Goal: Task Accomplishment & Management: Use online tool/utility

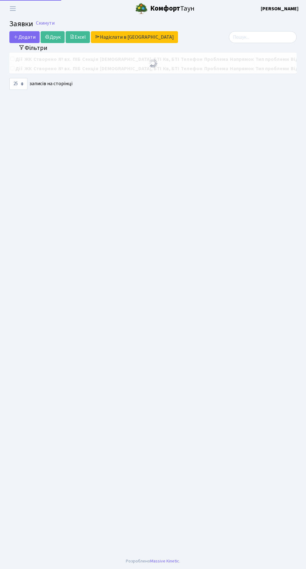
select select "25"
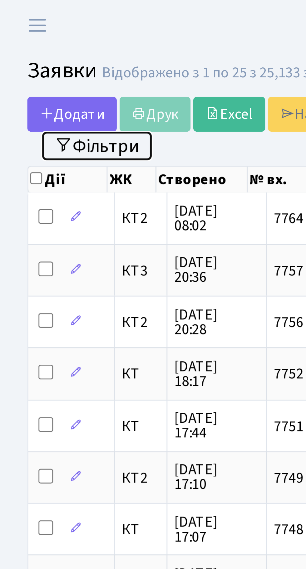
click at [44, 54] on button "Фільтри" at bounding box center [32, 50] width 37 height 10
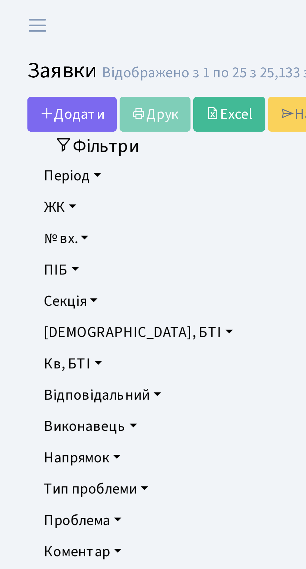
click at [36, 155] on link "Напрямок" at bounding box center [153, 155] width 276 height 11
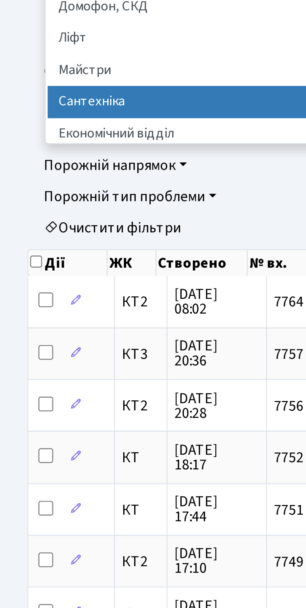
click at [66, 219] on li "Сантехніка" at bounding box center [152, 219] width 273 height 11
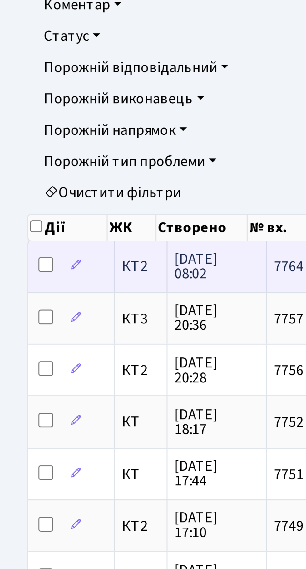
click at [16, 275] on input "checkbox" at bounding box center [15, 275] width 5 height 5
checkbox input "true"
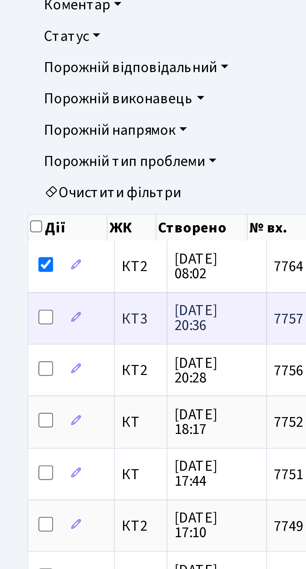
click at [17, 292] on input "checkbox" at bounding box center [15, 292] width 5 height 5
checkbox input "true"
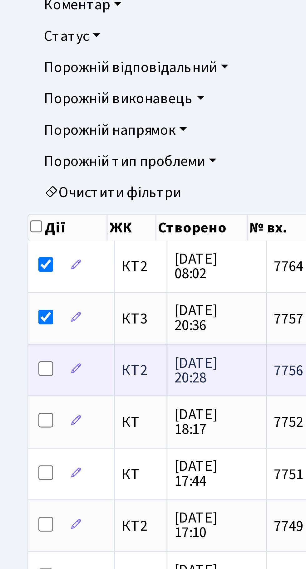
click at [16, 309] on input "checkbox" at bounding box center [15, 310] width 5 height 5
checkbox input "true"
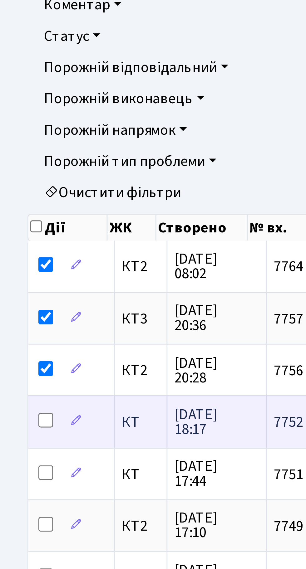
click at [17, 327] on input "checkbox" at bounding box center [15, 327] width 5 height 5
checkbox input "true"
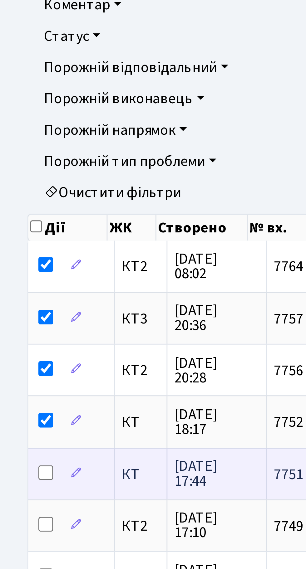
click at [16, 346] on input "checkbox" at bounding box center [15, 345] width 5 height 5
checkbox input "true"
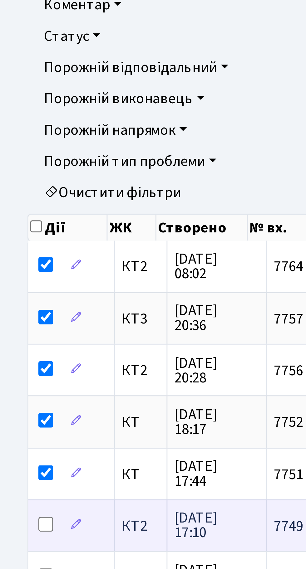
click at [15, 363] on input "checkbox" at bounding box center [15, 363] width 5 height 5
checkbox input "true"
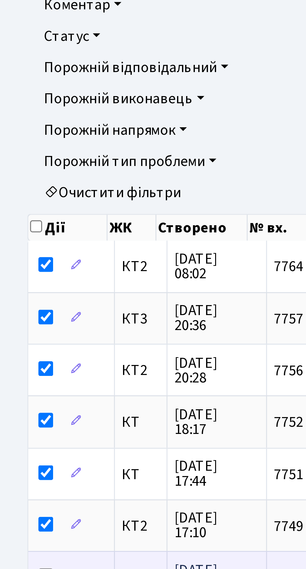
click at [15, 380] on input "checkbox" at bounding box center [15, 380] width 5 height 5
checkbox input "true"
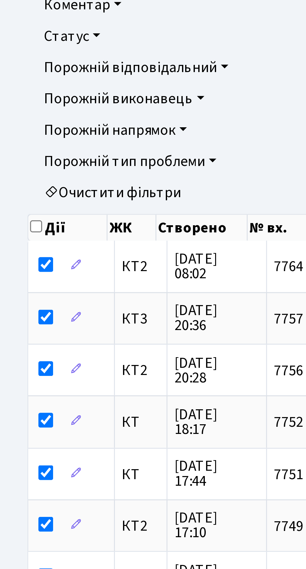
click at [15, 397] on input "checkbox" at bounding box center [15, 398] width 5 height 5
checkbox input "true"
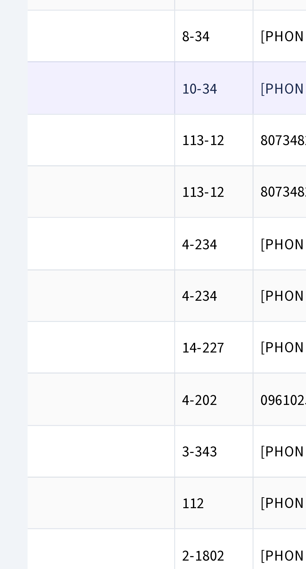
scroll to position [0, 213]
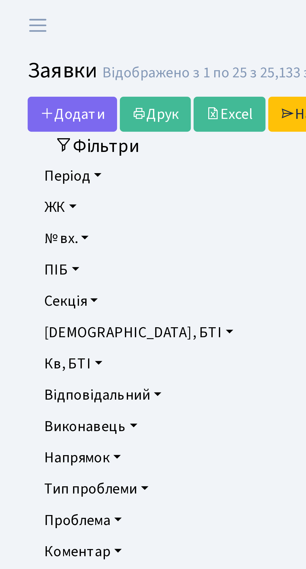
click at [38, 158] on link "Напрямок" at bounding box center [153, 155] width 276 height 11
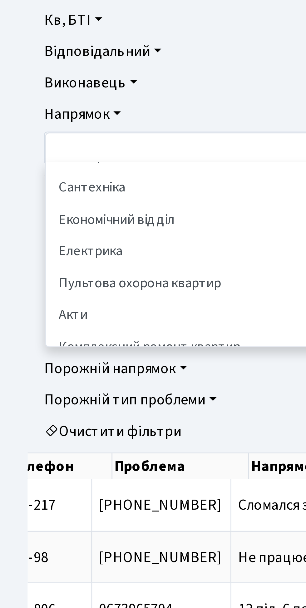
click at [35, 180] on li "Сантехніка" at bounding box center [152, 180] width 273 height 11
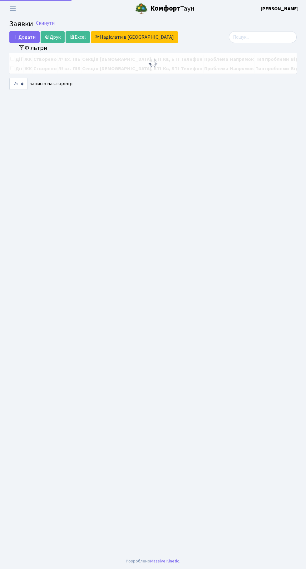
select select "25"
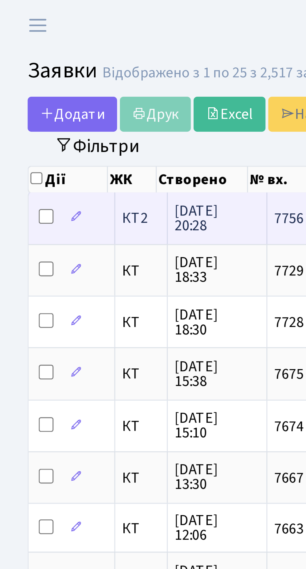
click at [15, 72] on input "checkbox" at bounding box center [15, 73] width 5 height 5
checkbox input "true"
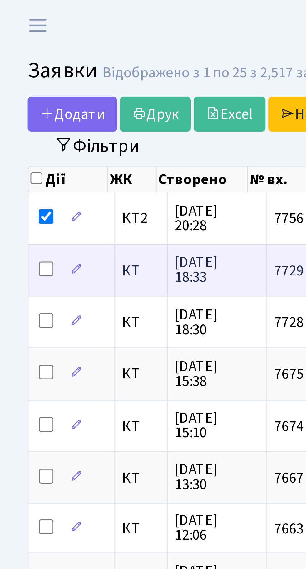
click at [16, 91] on input "checkbox" at bounding box center [15, 91] width 5 height 5
checkbox input "true"
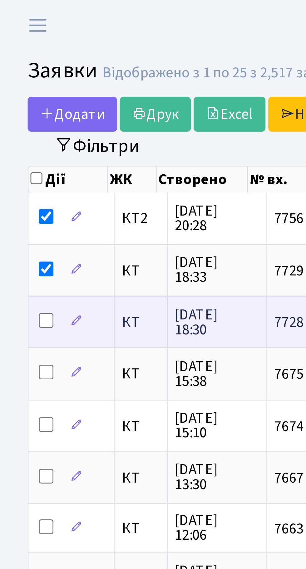
click at [17, 110] on input "checkbox" at bounding box center [15, 108] width 5 height 5
checkbox input "true"
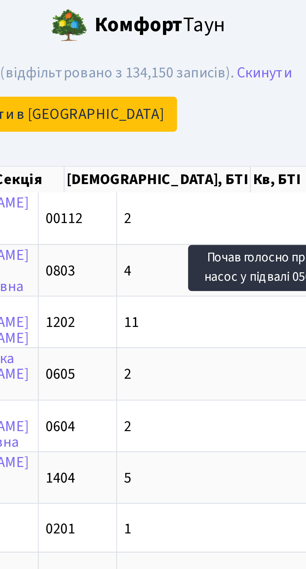
click at [194, 38] on div "Додати Друк Excel Надіслати в КАН" at bounding box center [103, 39] width 188 height 12
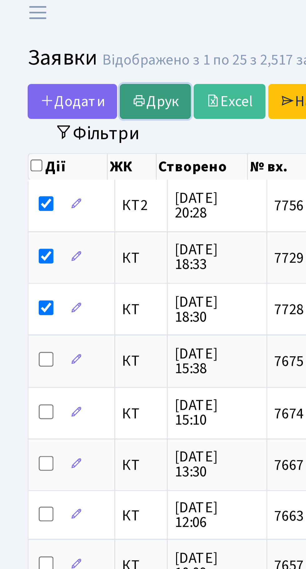
click at [57, 36] on link "Друк" at bounding box center [53, 39] width 24 height 12
